Goal: Task Accomplishment & Management: Manage account settings

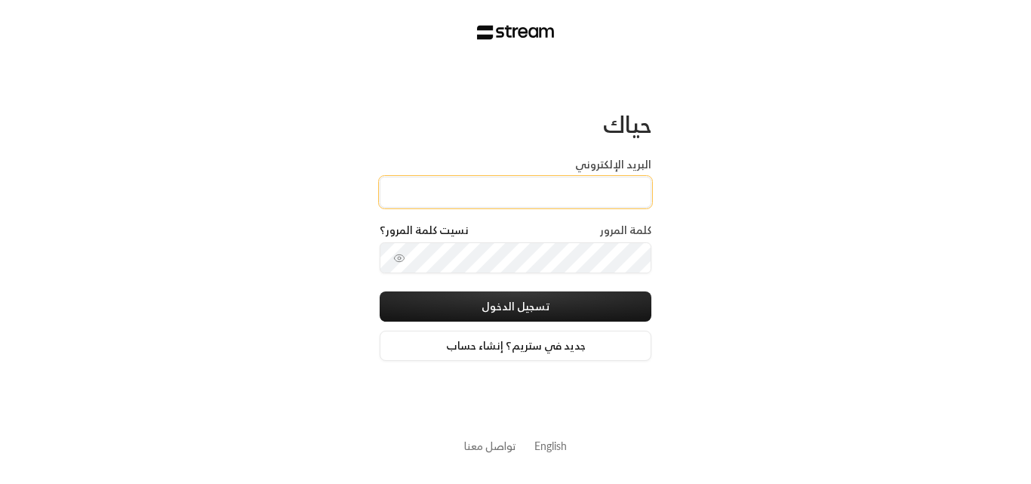
type input "[PERSON_NAME][DOMAIN_NAME][EMAIL_ADDRESS][DOMAIN_NAME]"
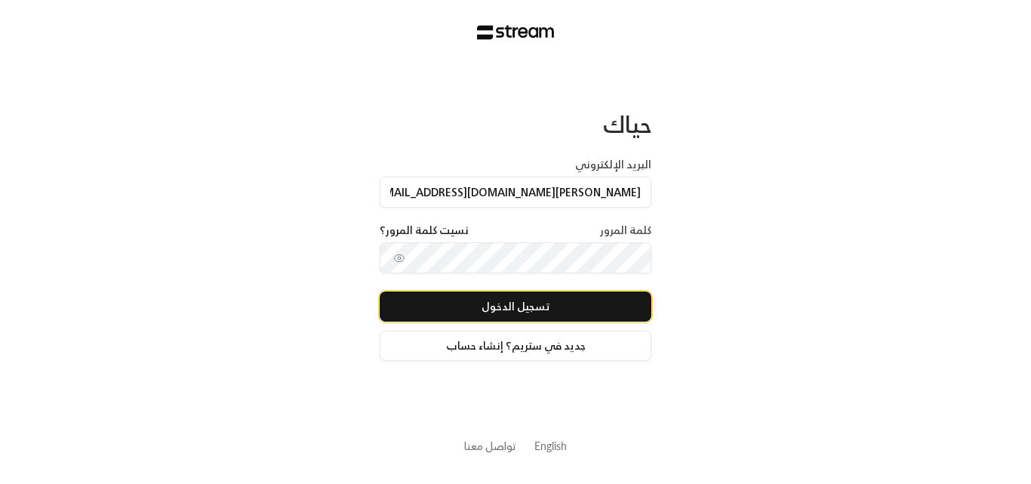
click at [539, 306] on button "تسجيل الدخول" at bounding box center [516, 306] width 272 height 30
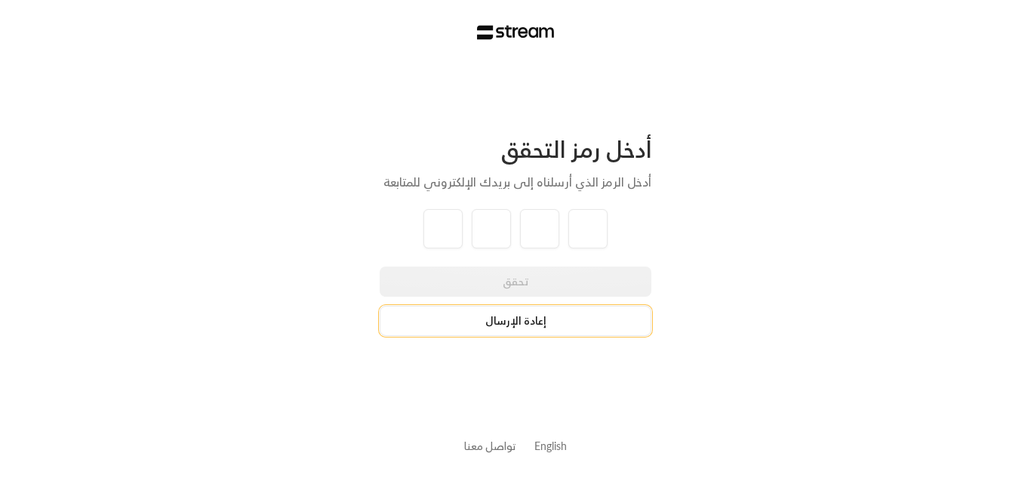
click at [528, 315] on button "إعادة الإرسال" at bounding box center [516, 321] width 272 height 30
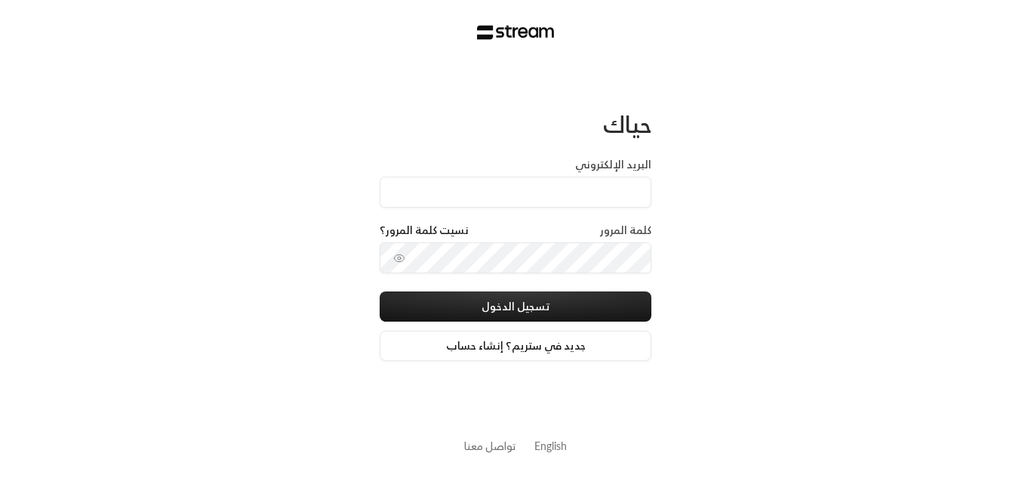
click at [580, 170] on label "البريد الإلكتروني" at bounding box center [613, 164] width 76 height 15
click at [580, 177] on input "البريد الإلكتروني" at bounding box center [516, 192] width 272 height 31
click at [623, 235] on label "كلمة المرور" at bounding box center [625, 230] width 51 height 15
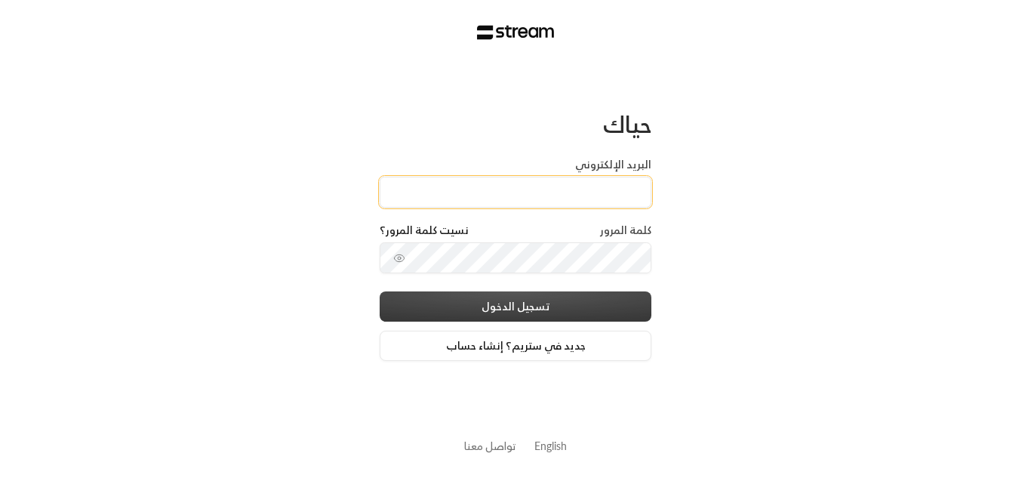
type input "[PERSON_NAME][DOMAIN_NAME][EMAIL_ADDRESS][DOMAIN_NAME]"
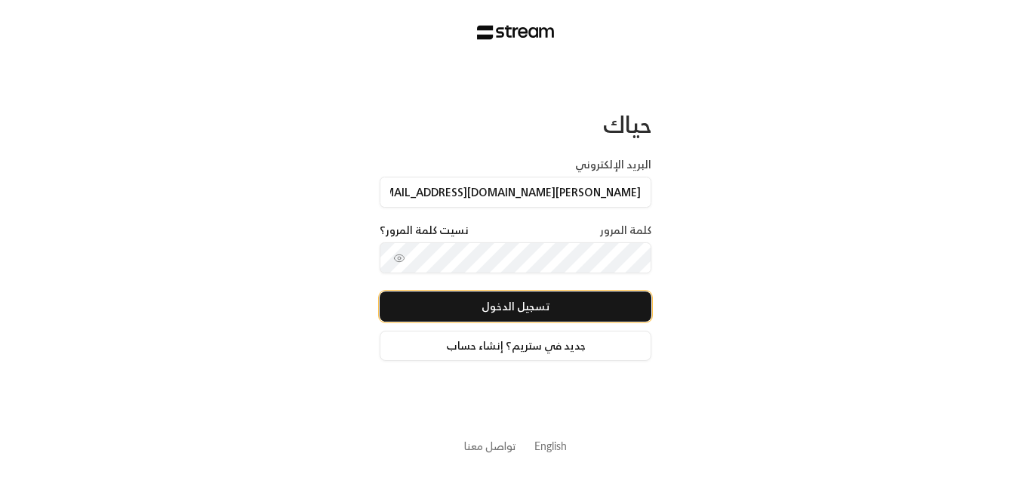
click at [521, 303] on button "تسجيل الدخول" at bounding box center [516, 306] width 272 height 30
